Goal: Transaction & Acquisition: Purchase product/service

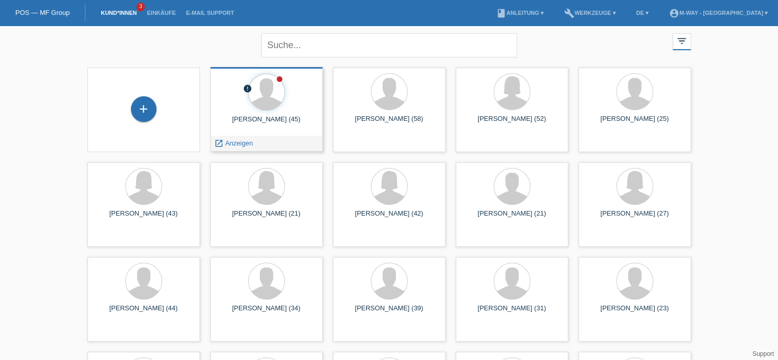
click at [286, 115] on div "Detlef Müller (45)" at bounding box center [266, 123] width 96 height 16
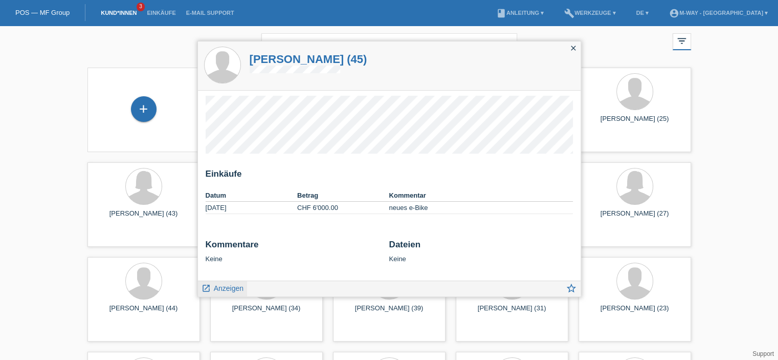
click at [229, 290] on span "Anzeigen" at bounding box center [229, 288] width 30 height 8
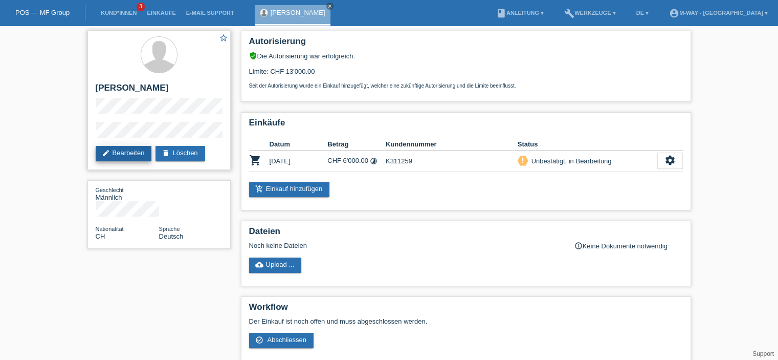
click at [143, 156] on link "edit Bearbeiten" at bounding box center [124, 153] width 56 height 15
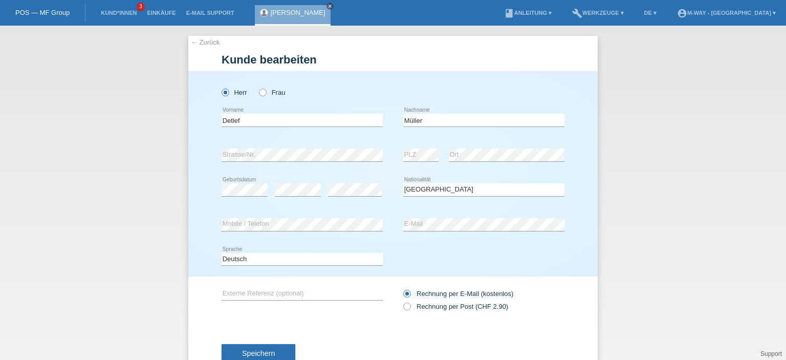
select select "CH"
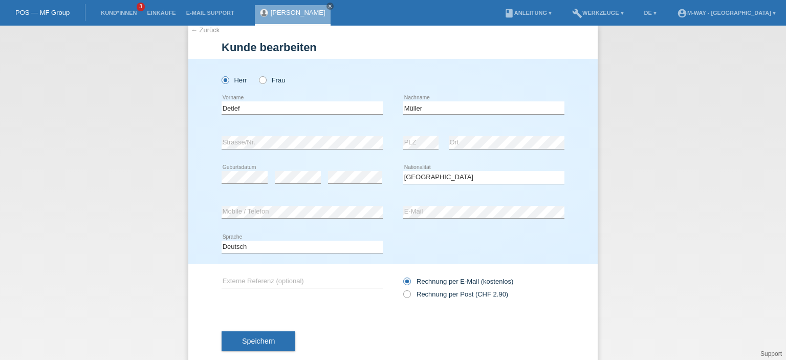
scroll to position [33, 0]
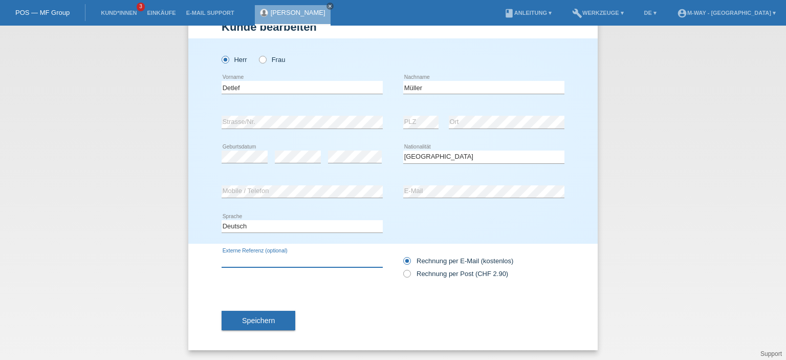
click at [317, 258] on input "text" at bounding box center [301, 260] width 161 height 13
click at [278, 315] on button "Speichern" at bounding box center [258, 319] width 74 height 19
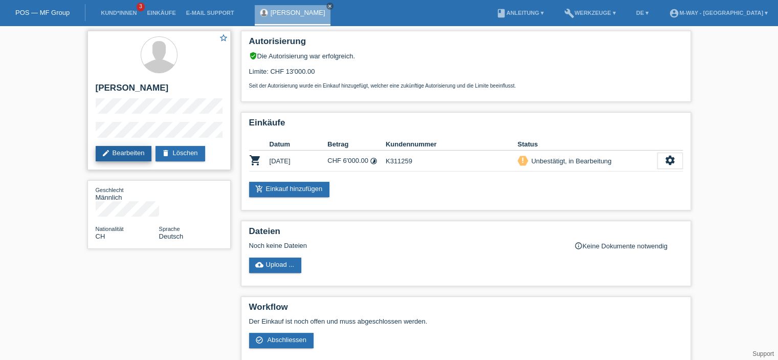
click at [126, 152] on link "edit Bearbeiten" at bounding box center [124, 153] width 56 height 15
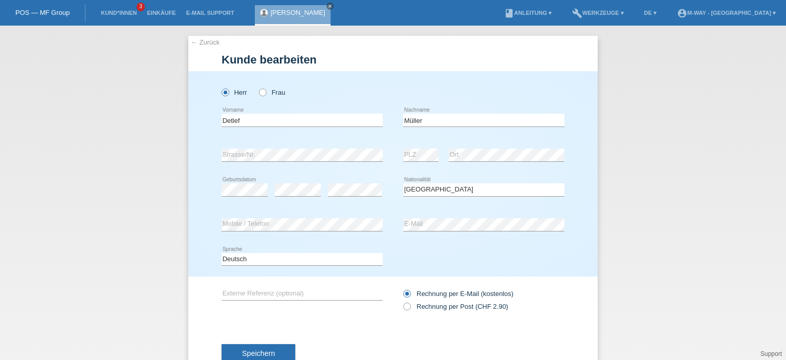
select select "CH"
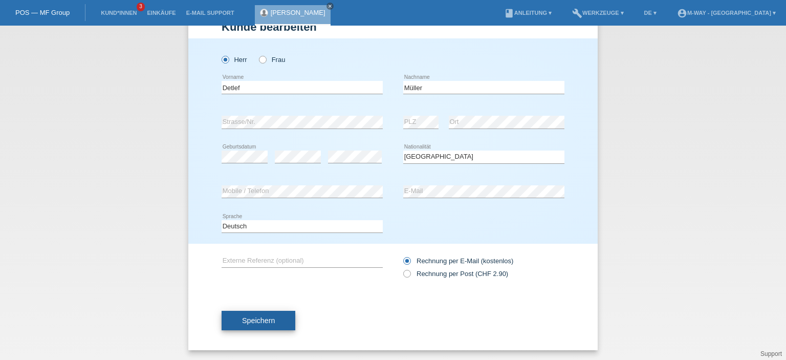
click at [266, 321] on span "Speichern" at bounding box center [258, 320] width 33 height 8
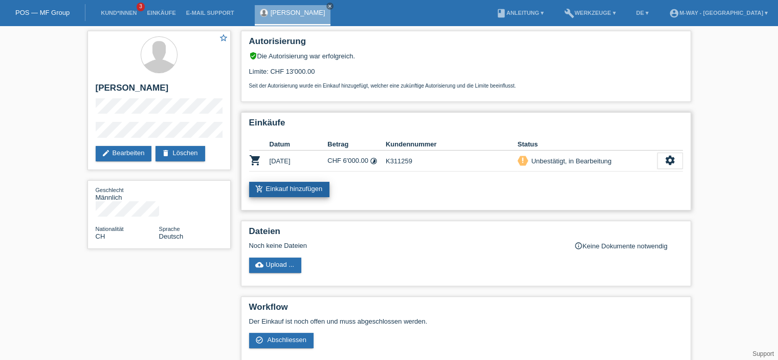
click at [311, 188] on link "add_shopping_cart Einkauf hinzufügen" at bounding box center [289, 189] width 81 height 15
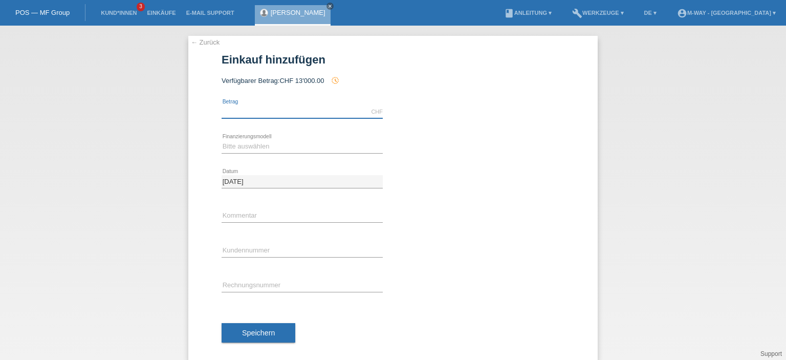
click at [297, 112] on input "text" at bounding box center [301, 111] width 161 height 13
type input "4688.00"
click at [266, 144] on select "Bitte auswählen Fixe Raten Kauf auf Rechnung mit Teilzahlungsoption" at bounding box center [301, 146] width 161 height 12
select select "77"
click at [221, 140] on select "Bitte auswählen Fixe Raten Kauf auf Rechnung mit Teilzahlungsoption" at bounding box center [301, 146] width 161 height 12
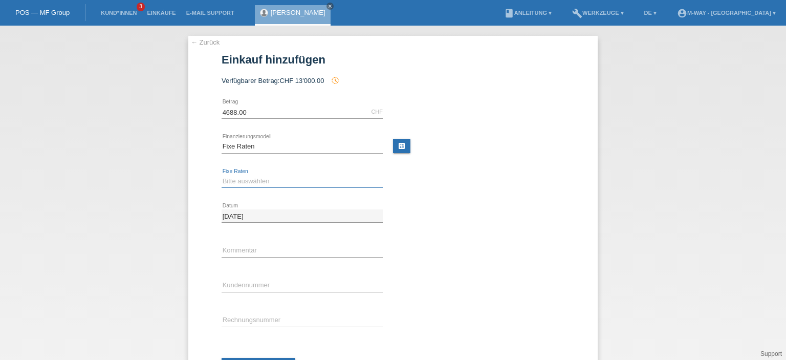
click at [267, 176] on select "Bitte auswählen 4 Raten 5 Raten 6 Raten 7 Raten 8 Raten 9 Raten 10 Raten 11 Rat…" at bounding box center [301, 181] width 161 height 12
select select "202"
click at [221, 175] on select "Bitte auswählen 4 Raten 5 Raten 6 Raten 7 Raten 8 Raten 9 Raten 10 Raten 11 Rat…" at bounding box center [301, 181] width 161 height 12
click at [264, 250] on input "text" at bounding box center [301, 250] width 161 height 13
type input "neues e-Bike + ZB"
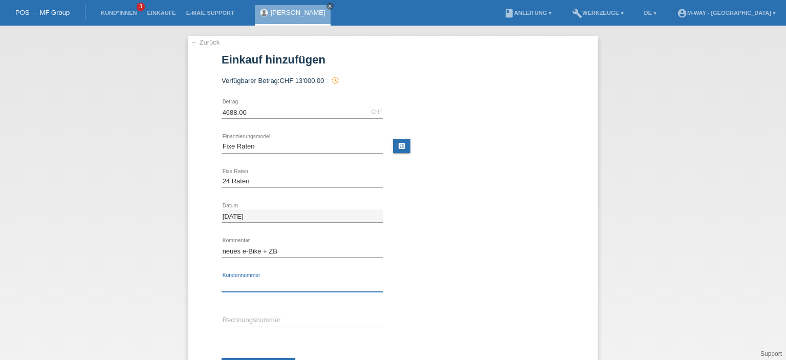
click at [287, 283] on input "text" at bounding box center [301, 285] width 161 height 13
type input "K311259"
click at [271, 319] on input "text" at bounding box center [301, 320] width 161 height 13
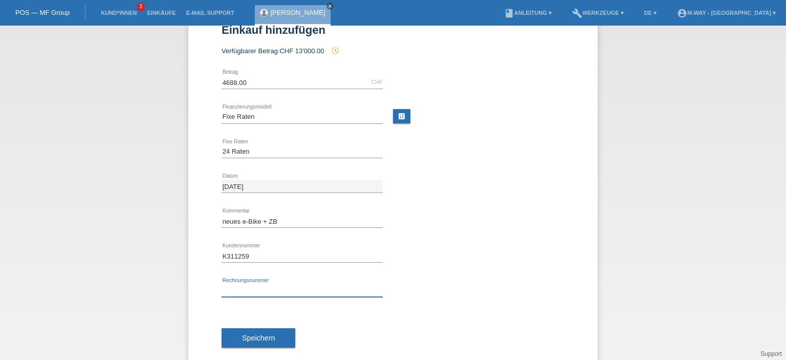
scroll to position [47, 0]
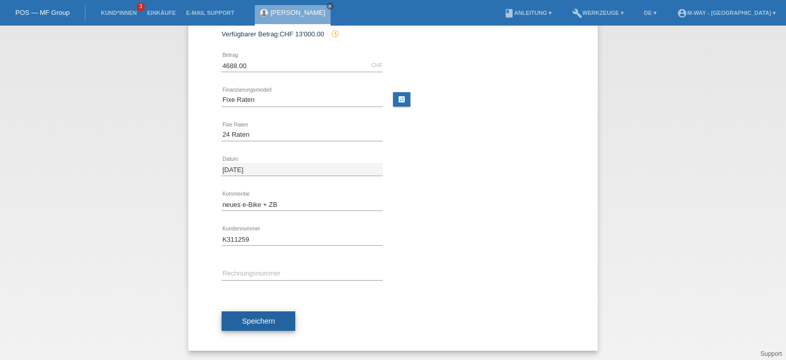
click at [274, 327] on button "Speichern" at bounding box center [258, 320] width 74 height 19
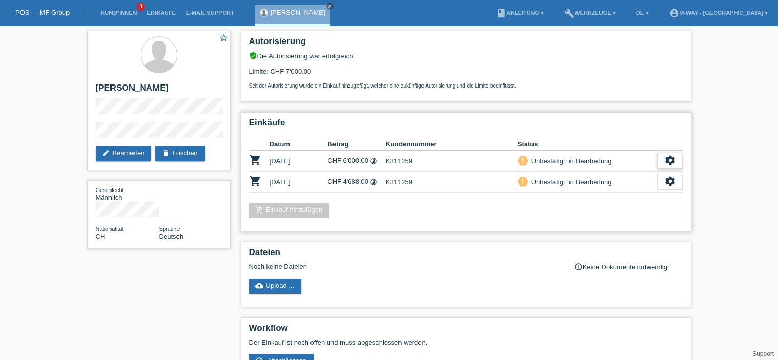
click at [667, 163] on icon "settings" at bounding box center [669, 159] width 11 height 11
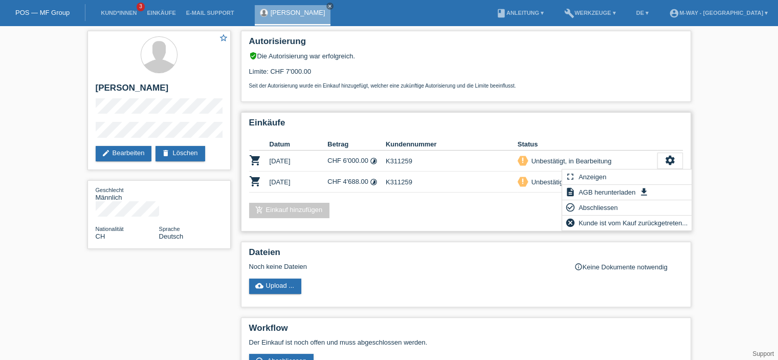
click at [499, 215] on div "add_shopping_cart Einkauf hinzufügen" at bounding box center [466, 210] width 434 height 15
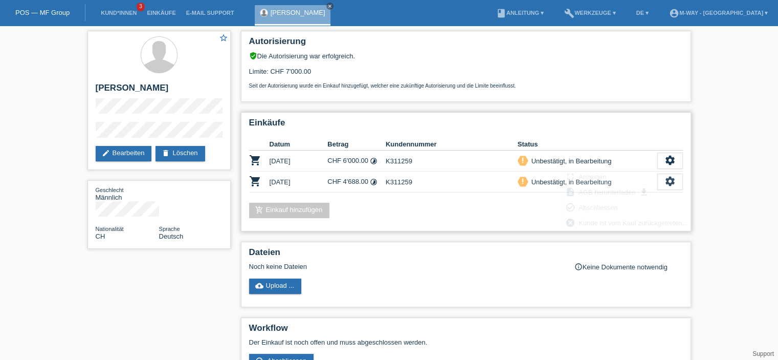
click at [417, 213] on div "add_shopping_cart Einkauf hinzufügen" at bounding box center [466, 210] width 434 height 15
click at [673, 183] on icon "settings" at bounding box center [669, 180] width 11 height 11
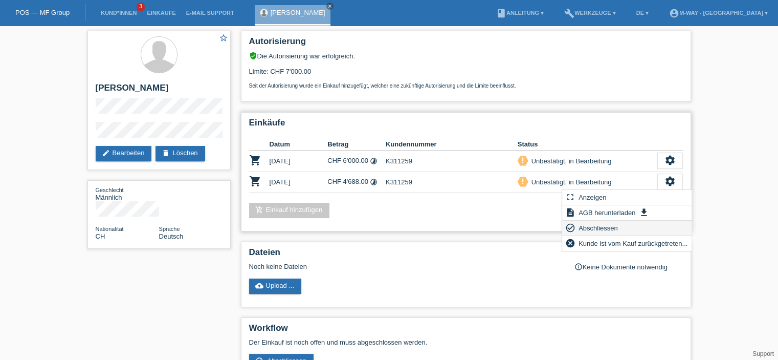
click at [607, 229] on span "Abschliessen" at bounding box center [598, 227] width 42 height 12
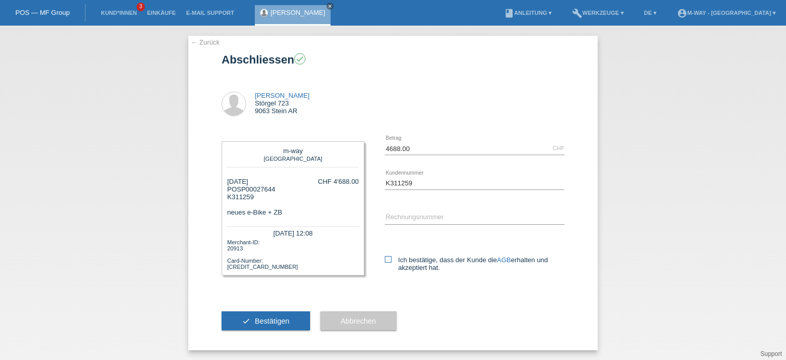
click at [385, 258] on icon at bounding box center [388, 259] width 7 height 7
click at [385, 258] on input "Ich bestätige, dass der Kunde die AGB erhalten und akzeptiert hat." at bounding box center [388, 259] width 7 height 7
checkbox input "true"
click at [244, 322] on icon "check" at bounding box center [246, 321] width 8 height 8
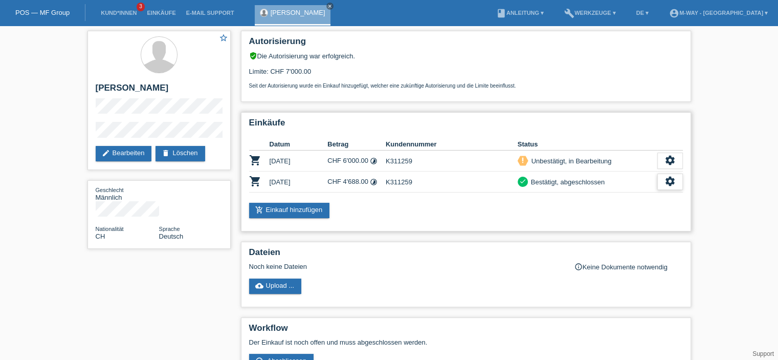
click at [671, 184] on icon "settings" at bounding box center [669, 180] width 11 height 11
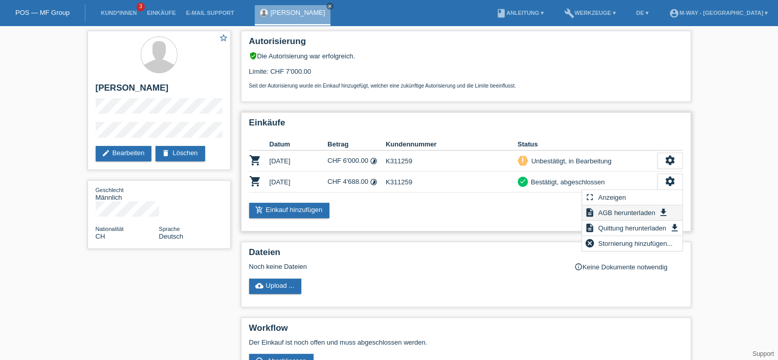
click at [614, 210] on span "AGB herunterladen" at bounding box center [626, 212] width 60 height 12
